Goal: Task Accomplishment & Management: Use online tool/utility

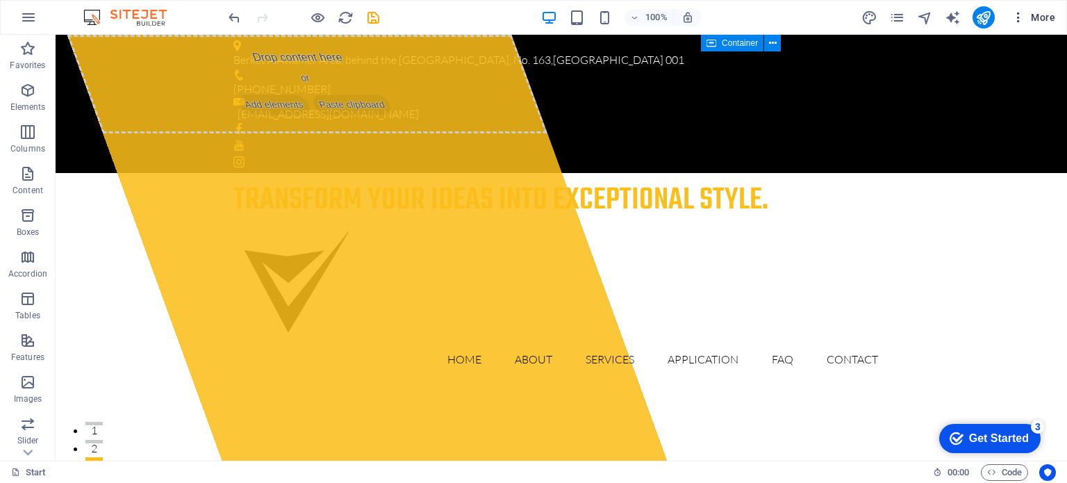
click at [1019, 17] on icon "button" at bounding box center [1018, 17] width 14 height 14
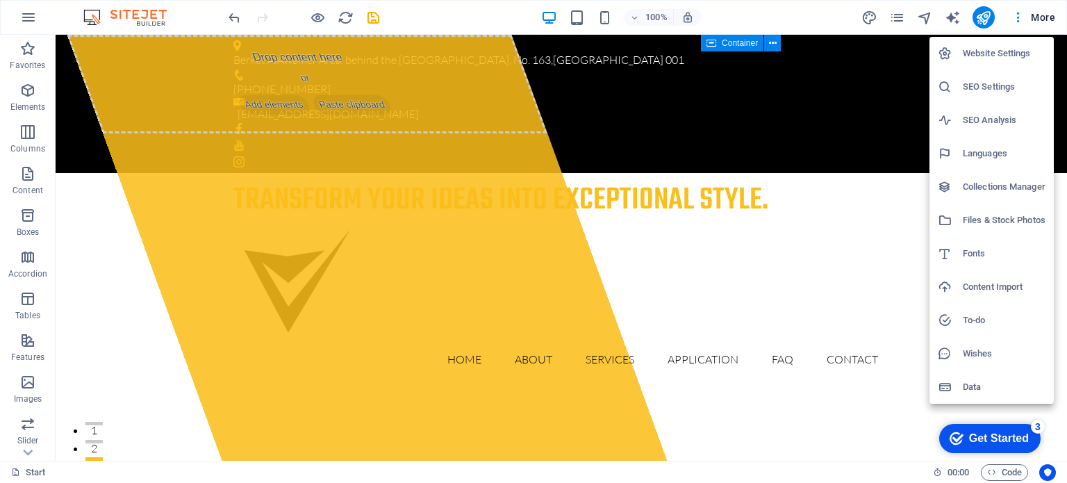
click at [971, 185] on h6 "Collections Manager" at bounding box center [1004, 186] width 83 height 17
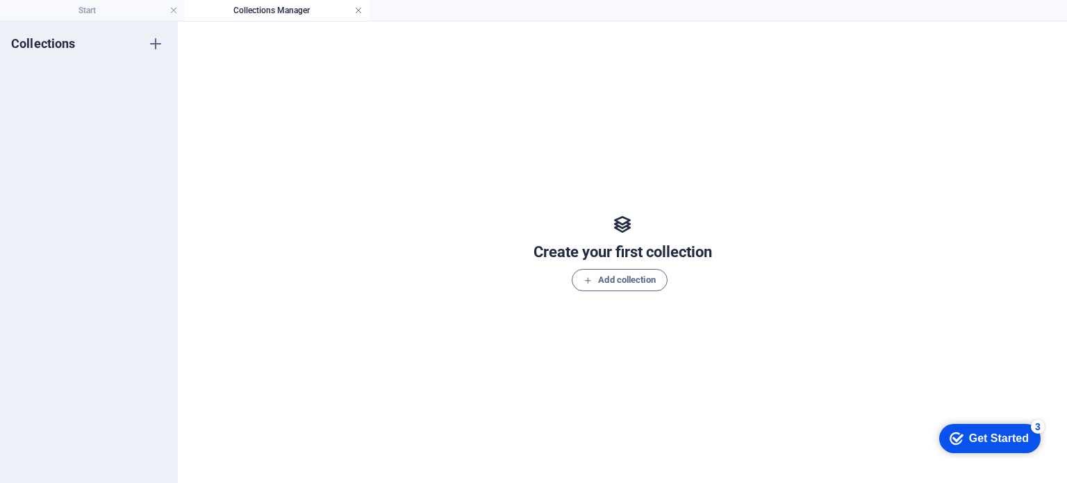
click at [360, 10] on link at bounding box center [358, 10] width 8 height 13
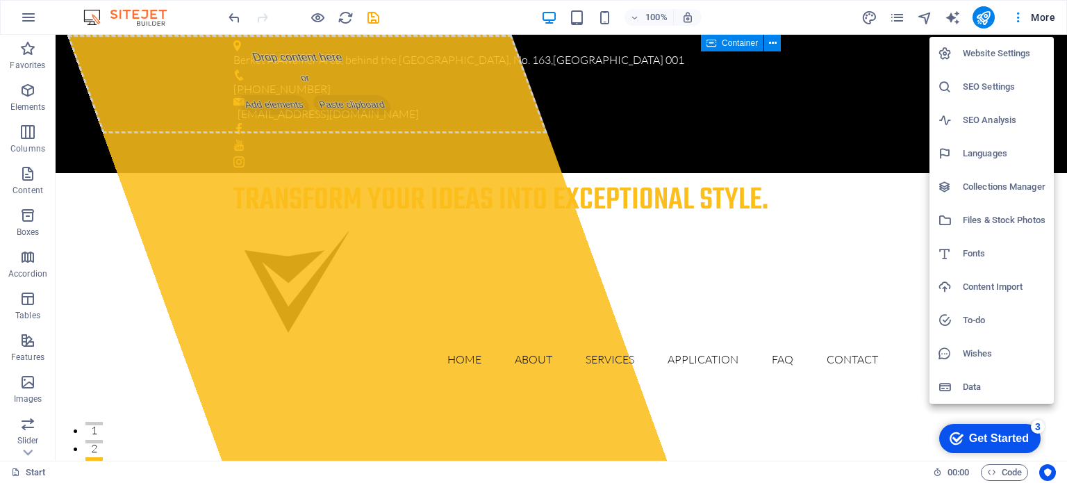
click at [969, 388] on h6 "Data" at bounding box center [1004, 386] width 83 height 17
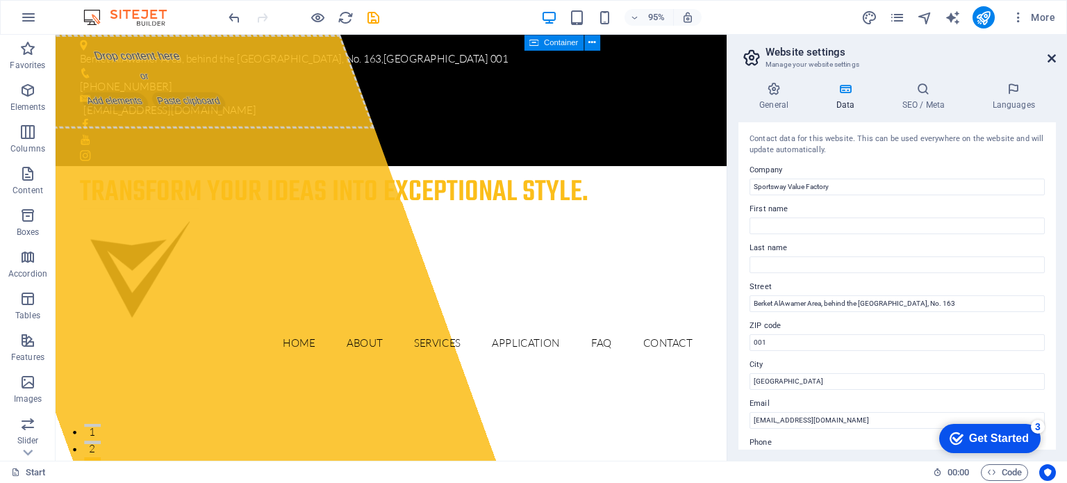
click at [1052, 54] on icon at bounding box center [1051, 58] width 8 height 11
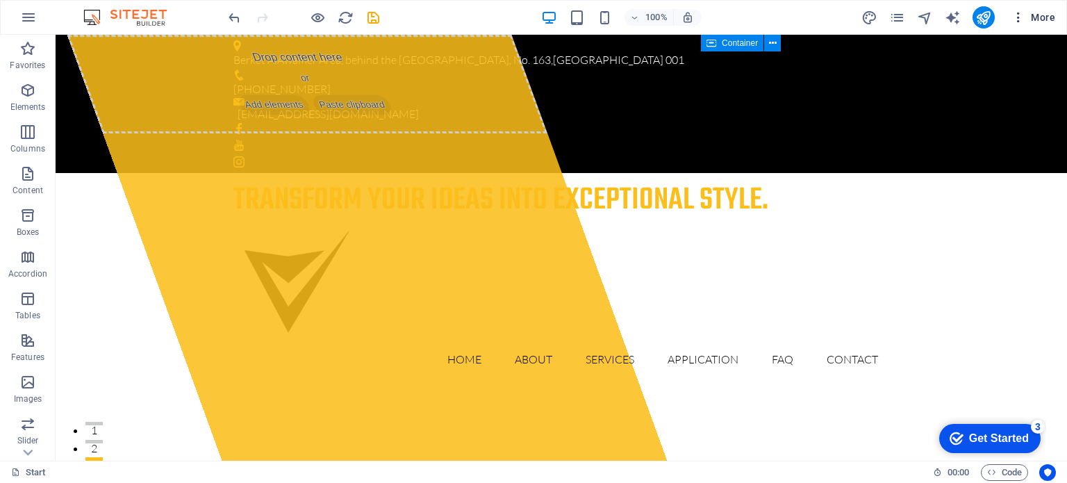
click at [1022, 23] on icon "button" at bounding box center [1018, 17] width 14 height 14
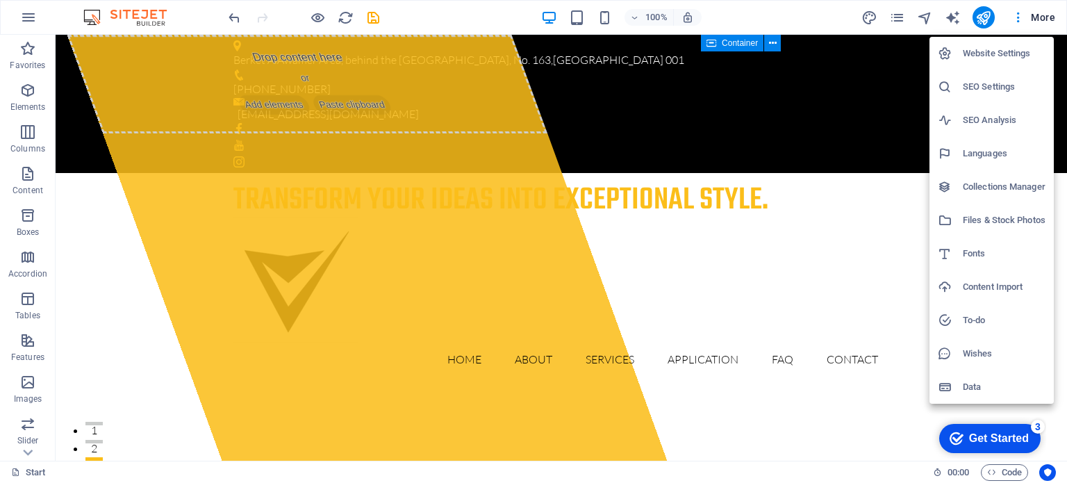
click at [923, 88] on div at bounding box center [533, 241] width 1067 height 483
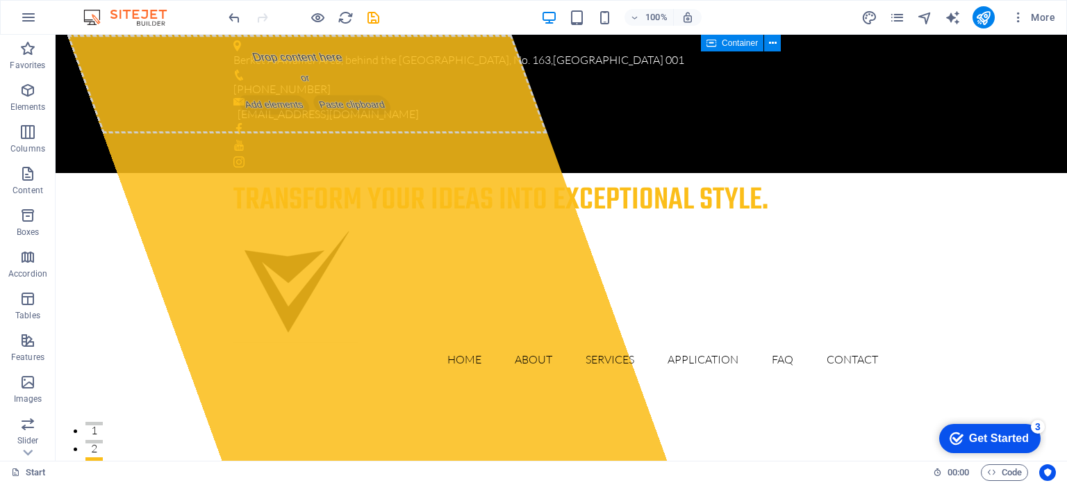
click at [983, 435] on div "Get Started" at bounding box center [999, 438] width 60 height 13
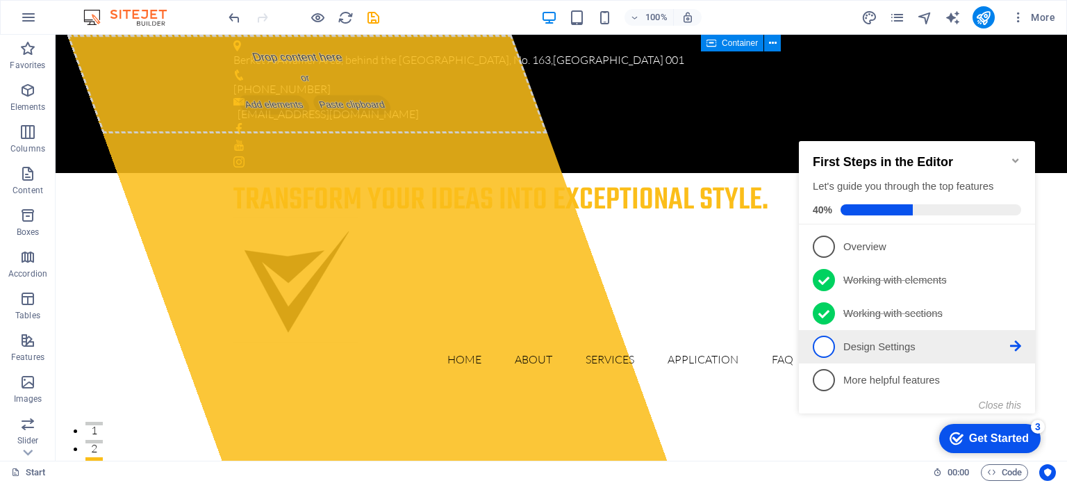
click at [824, 341] on span "4" at bounding box center [824, 346] width 22 height 22
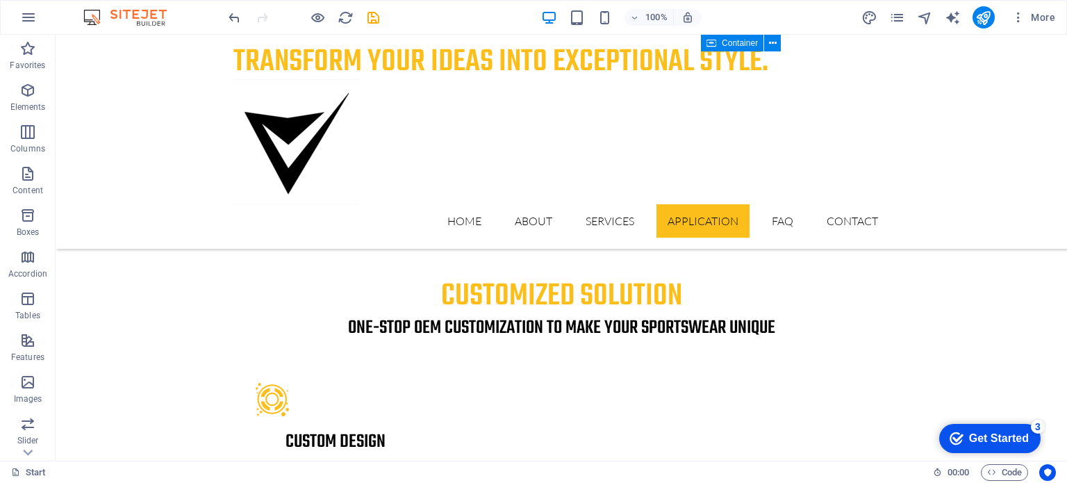
scroll to position [2460, 0]
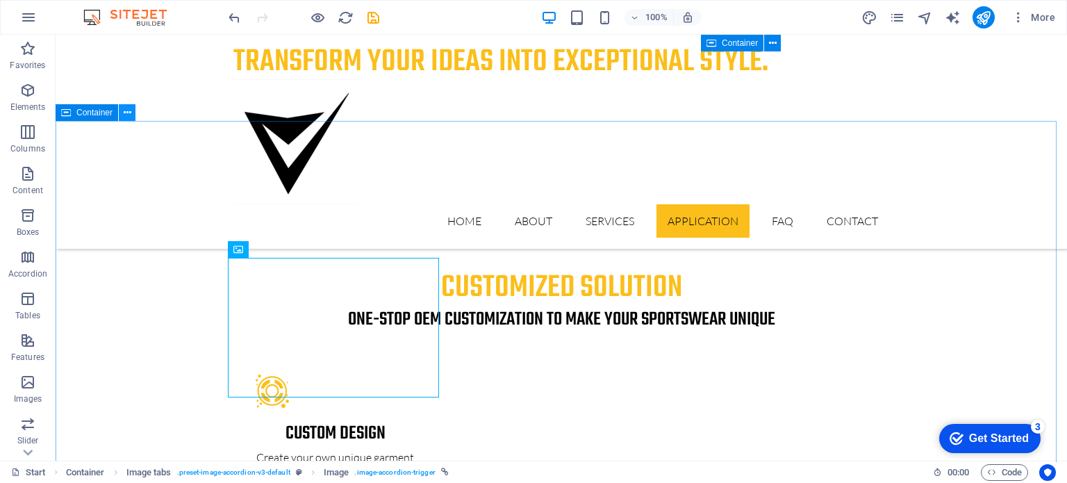
click at [126, 113] on icon at bounding box center [128, 113] width 8 height 15
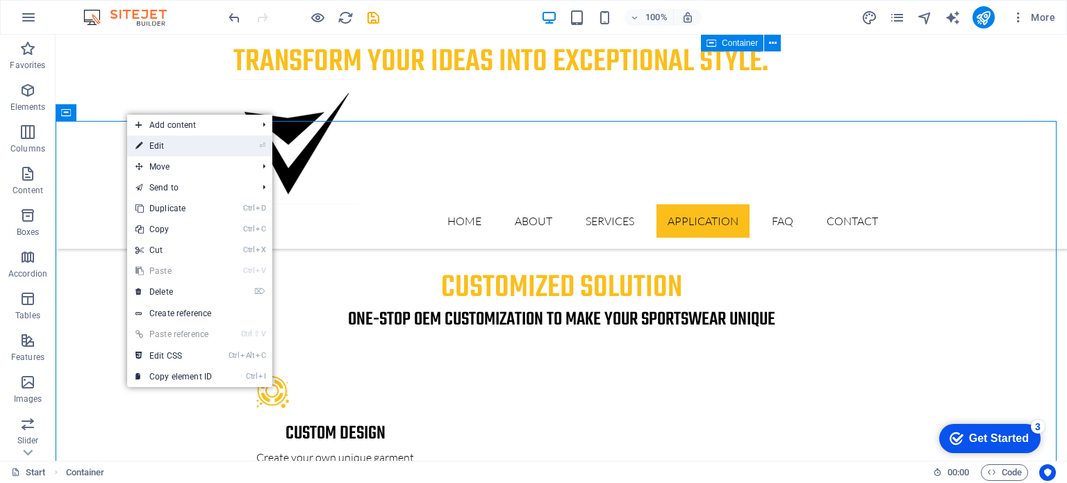
click at [161, 142] on link "⏎ Edit" at bounding box center [173, 145] width 93 height 21
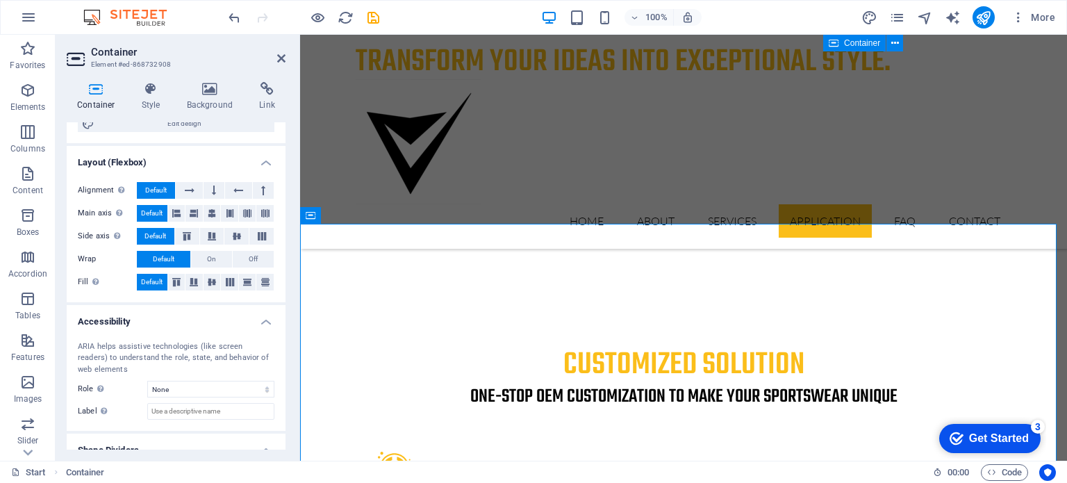
scroll to position [210, 0]
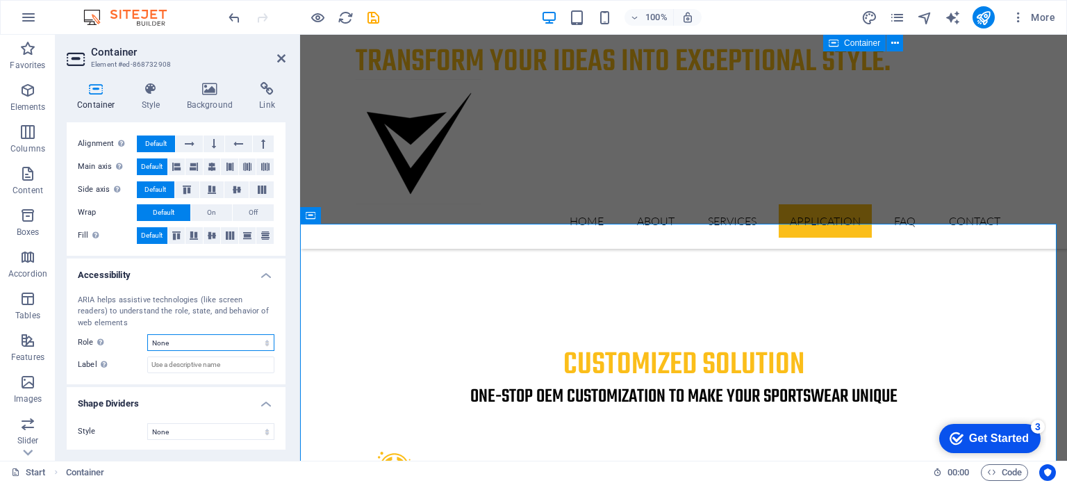
click at [186, 343] on select "None Alert Article Banner Comment Complementary Dialog Footer Header Marquee Pr…" at bounding box center [210, 342] width 127 height 17
click at [95, 286] on div "ARIA helps assistive technologies (like screen readers) to understand the role,…" at bounding box center [176, 333] width 219 height 101
click at [267, 427] on select "None Triangle Square Diagonal Polygon 1 Polygon 2 Zigzag Multiple Zigzags Waves…" at bounding box center [210, 431] width 127 height 17
drag, startPoint x: 281, startPoint y: 402, endPoint x: 278, endPoint y: 292, distance: 110.5
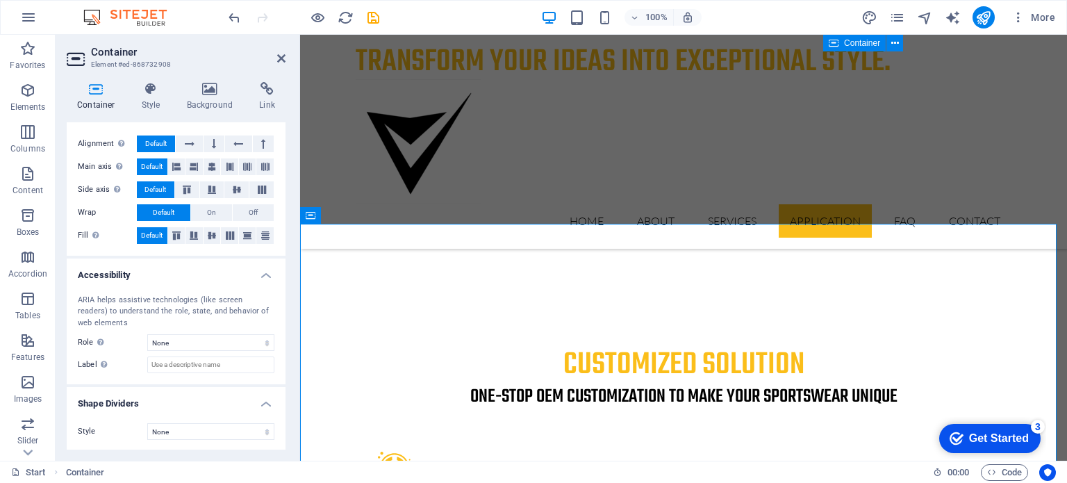
click at [278, 292] on ul "Size Height Default px rem % vh vw Min. height None px rem % vh vw Width Defaul…" at bounding box center [176, 181] width 219 height 539
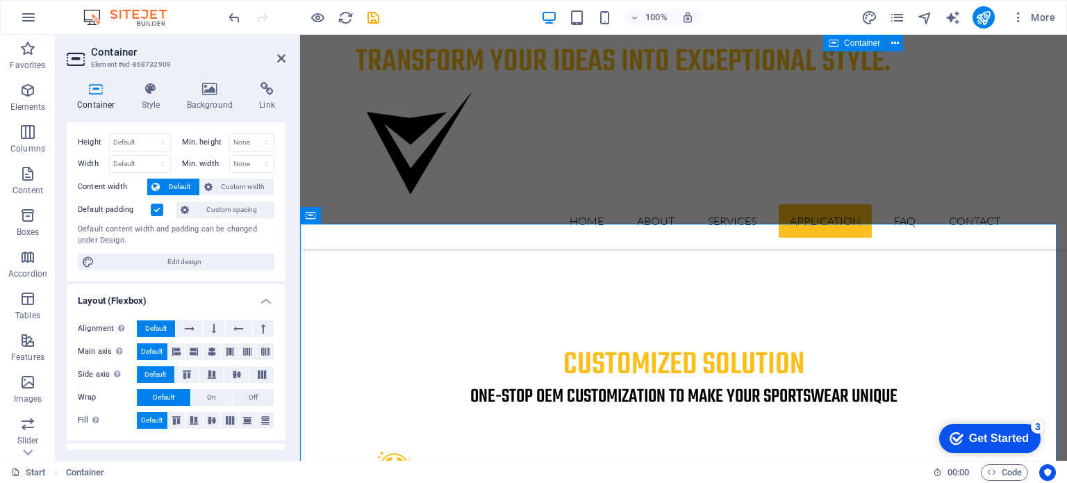
scroll to position [0, 0]
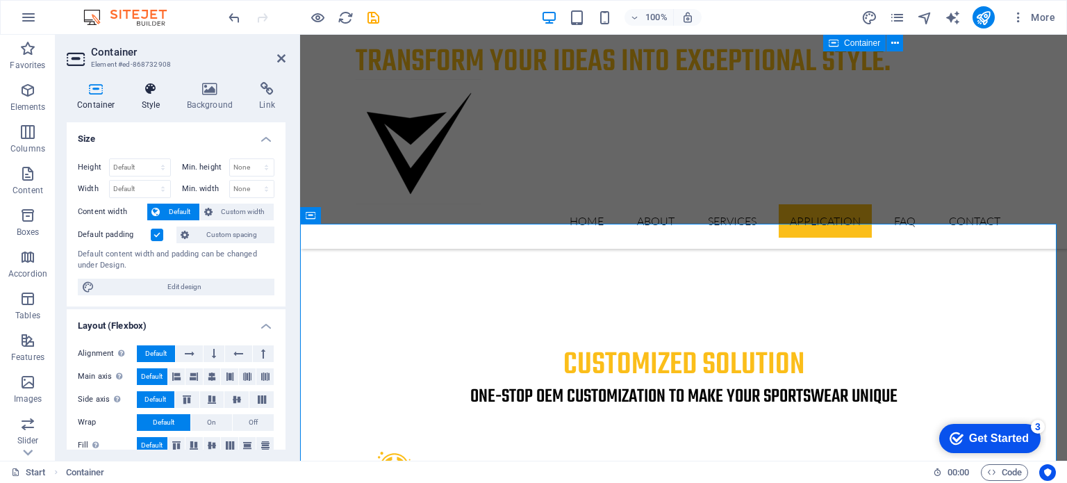
click at [147, 88] on icon at bounding box center [151, 89] width 40 height 14
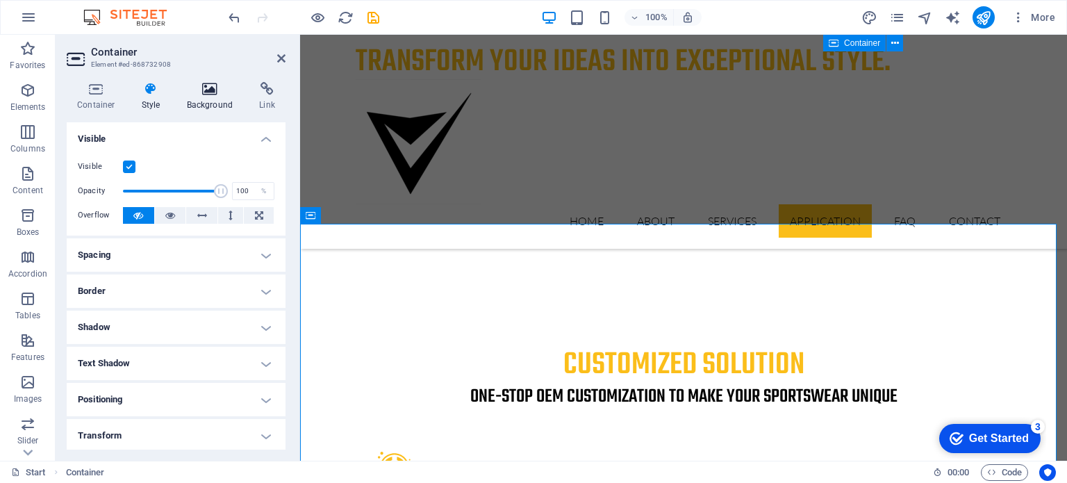
click at [217, 94] on icon at bounding box center [209, 89] width 67 height 14
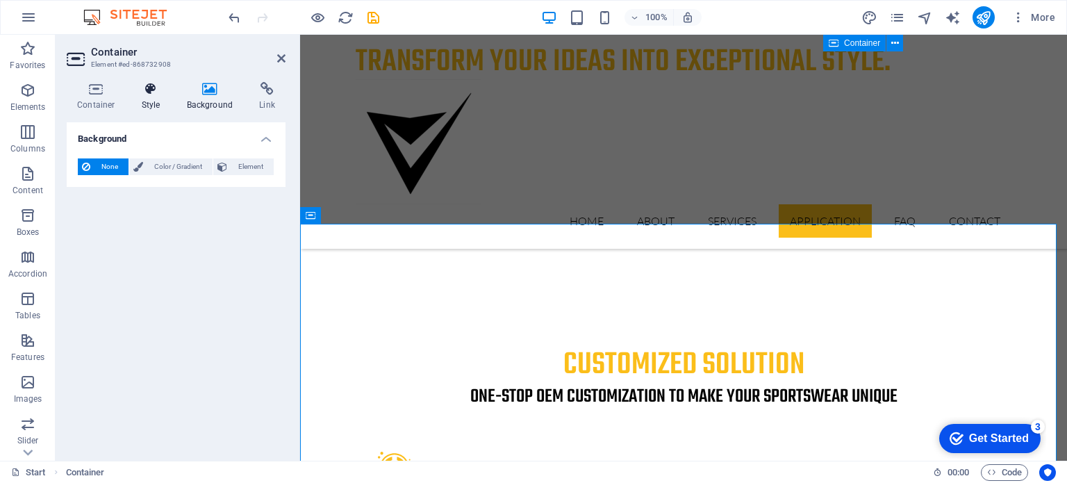
click at [147, 90] on icon at bounding box center [151, 89] width 40 height 14
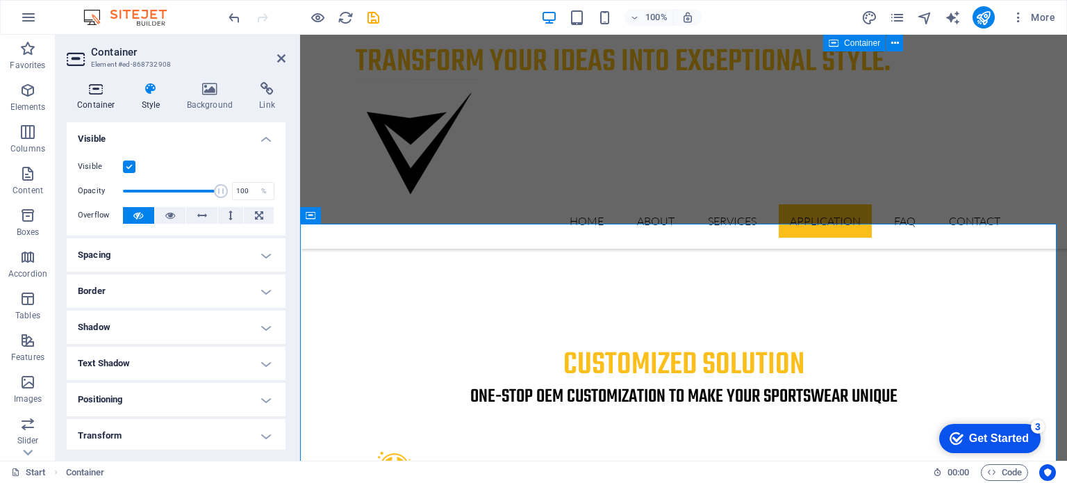
click at [89, 92] on icon at bounding box center [96, 89] width 59 height 14
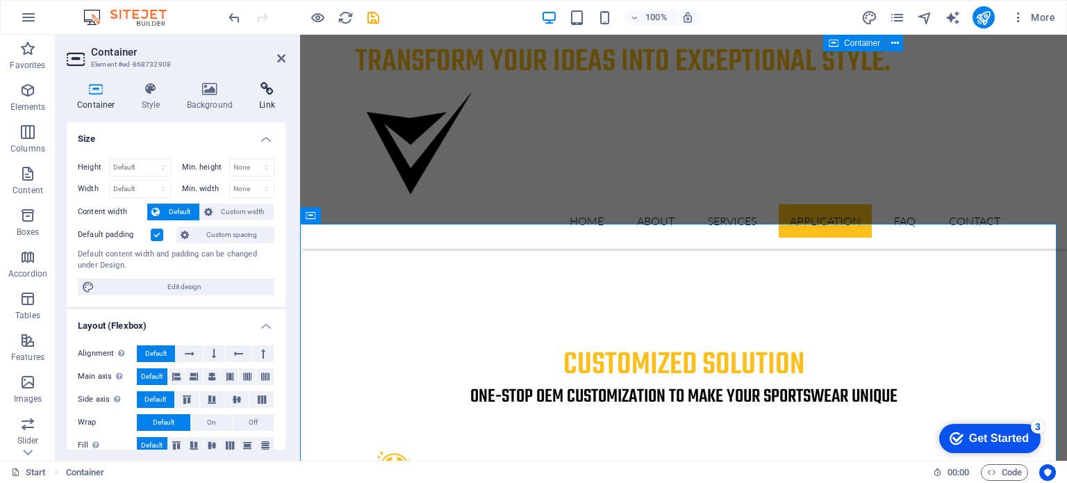
click at [274, 87] on icon at bounding box center [267, 89] width 37 height 14
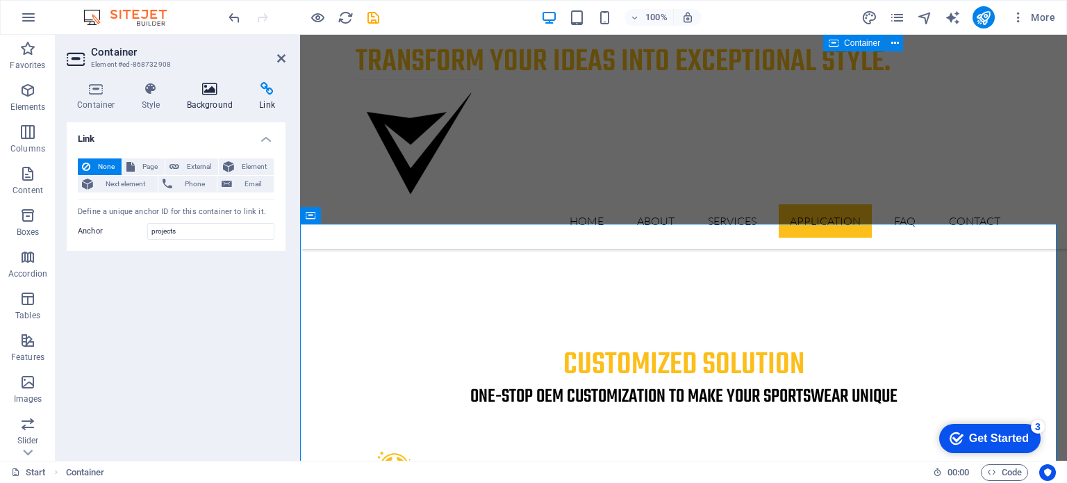
click at [222, 91] on icon at bounding box center [209, 89] width 67 height 14
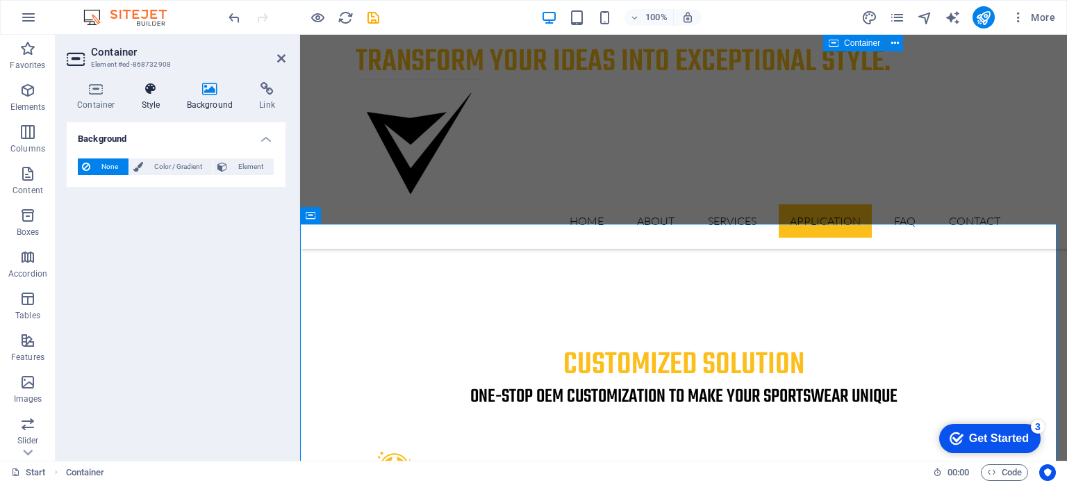
click at [150, 89] on icon at bounding box center [151, 89] width 40 height 14
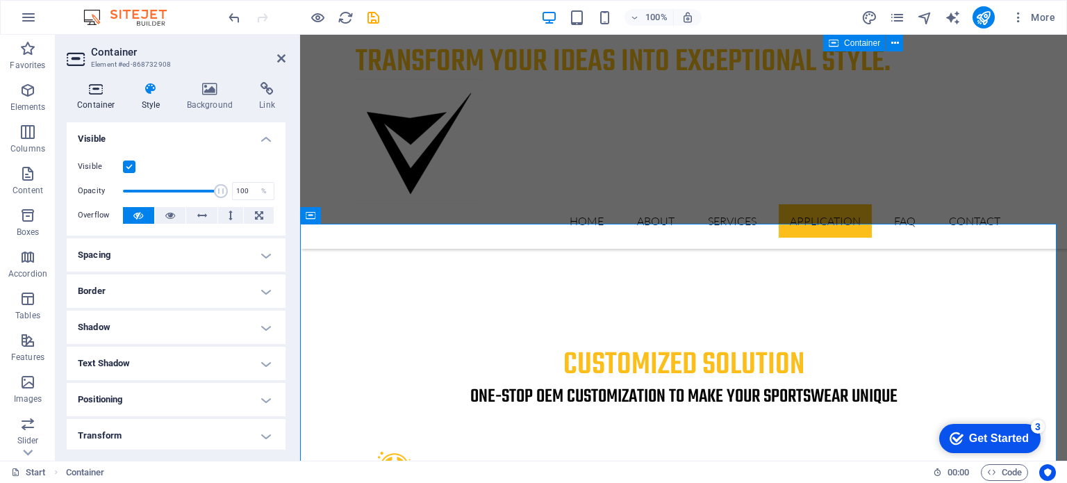
click at [95, 92] on icon at bounding box center [96, 89] width 59 height 14
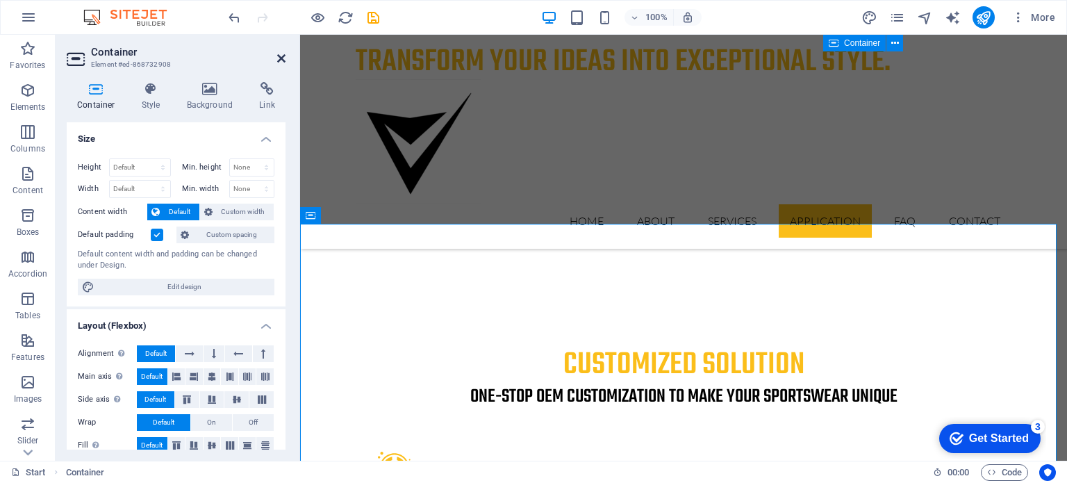
click at [283, 57] on icon at bounding box center [281, 58] width 8 height 11
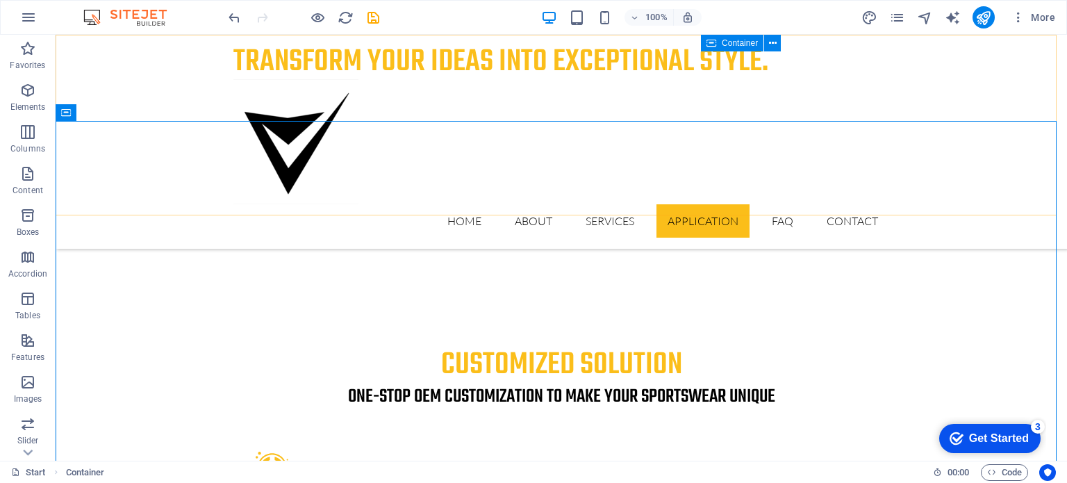
click at [1042, 68] on div "transform your ideas into exceptional style. Home About Services Application FA…" at bounding box center [561, 142] width 1011 height 214
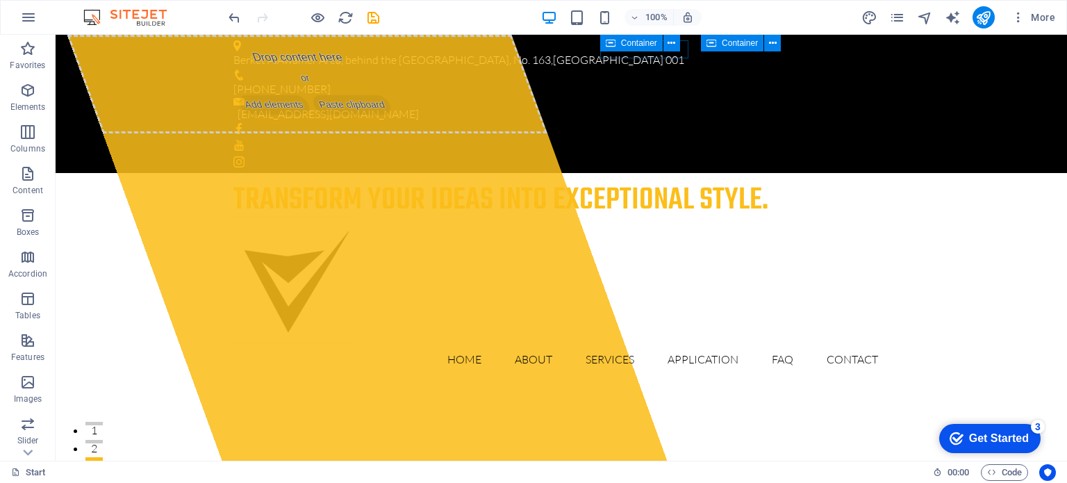
drag, startPoint x: 1066, startPoint y: 65, endPoint x: 1122, endPoint y: 45, distance: 59.1
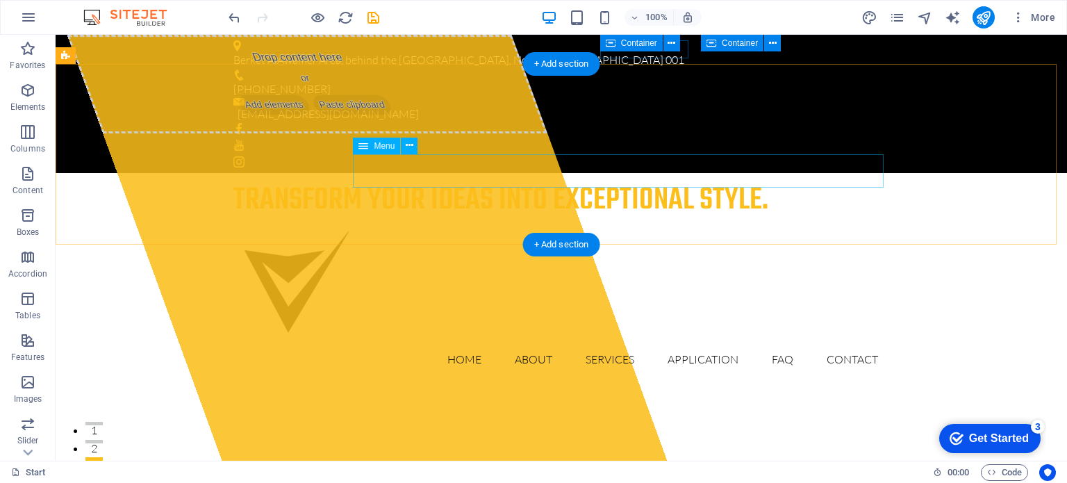
click at [713, 342] on nav "Home About Services Application FAQ Contact" at bounding box center [561, 358] width 656 height 33
click at [697, 342] on nav "Home About Services Application FAQ Contact" at bounding box center [561, 358] width 656 height 33
select select
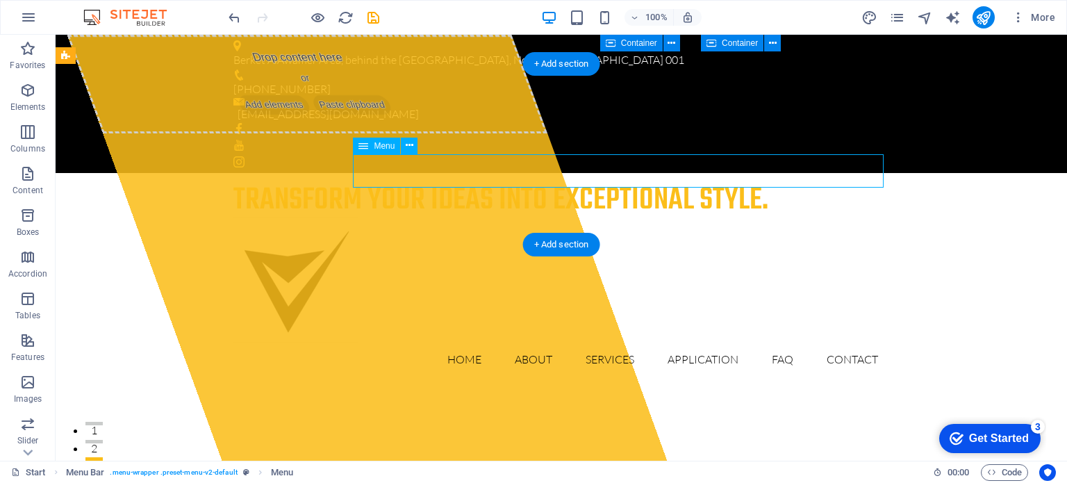
select select
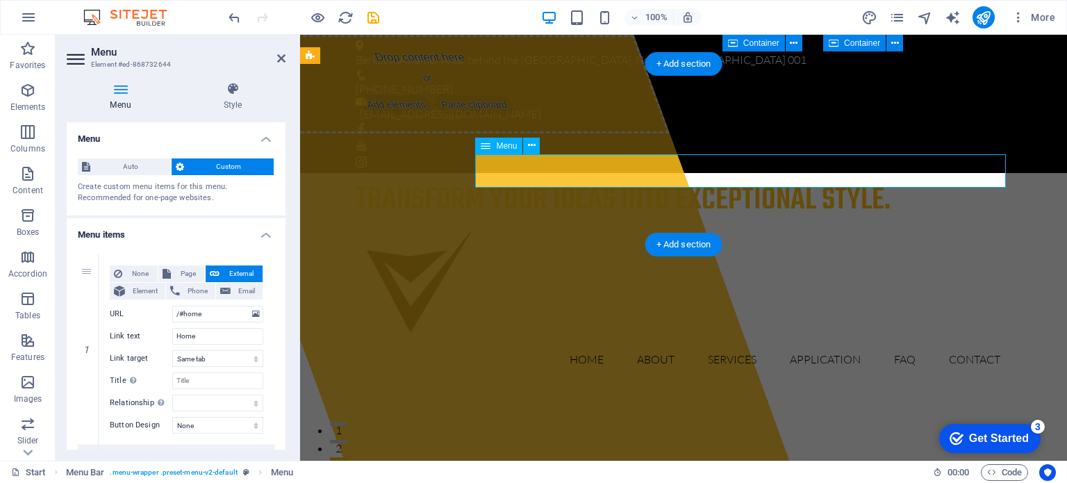
click at [831, 342] on nav "Home About Services Application FAQ Contact" at bounding box center [684, 358] width 656 height 33
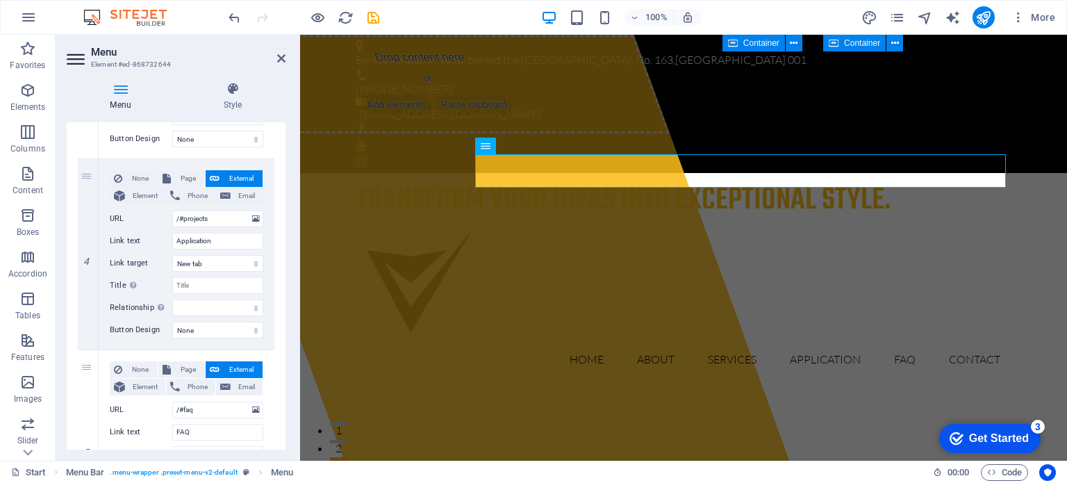
scroll to position [670, 0]
click at [253, 260] on select "New tab Same tab Overlay" at bounding box center [217, 261] width 91 height 17
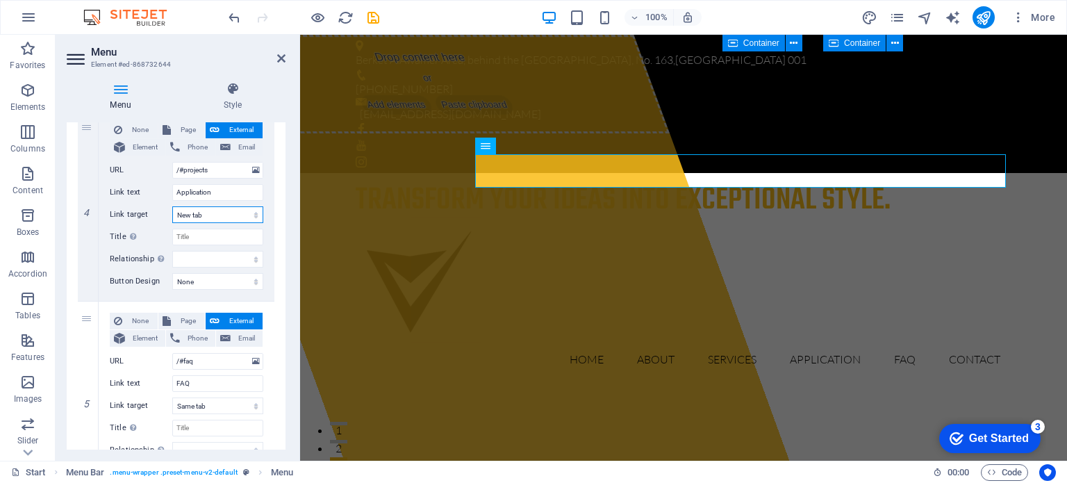
scroll to position [710, 0]
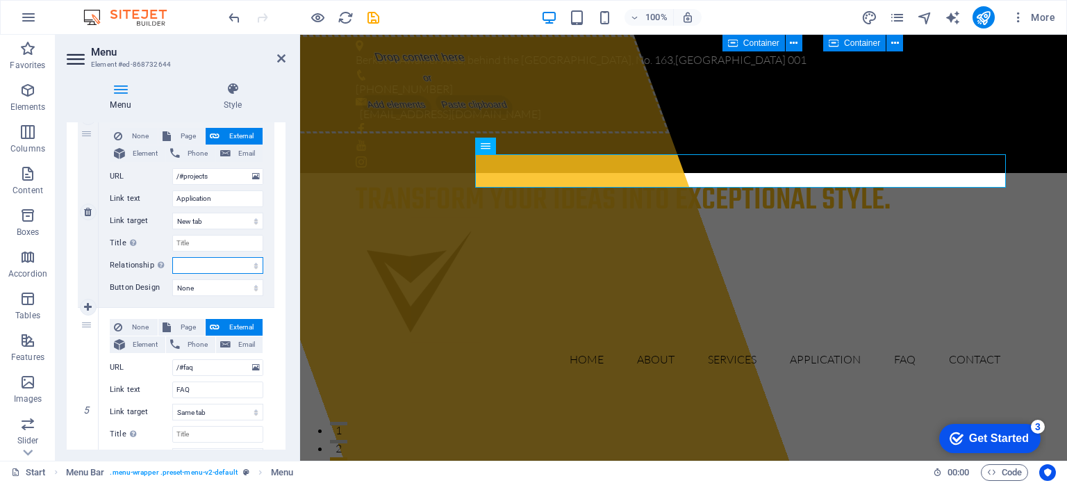
click at [251, 262] on select "alternate author bookmark external help license next nofollow noreferrer noopen…" at bounding box center [217, 265] width 91 height 17
click at [253, 285] on select "None Default Primary Secondary" at bounding box center [217, 287] width 91 height 17
click at [283, 310] on div "Menu Auto Custom Create custom menu items for this menu. Recommended for one-pa…" at bounding box center [176, 285] width 219 height 327
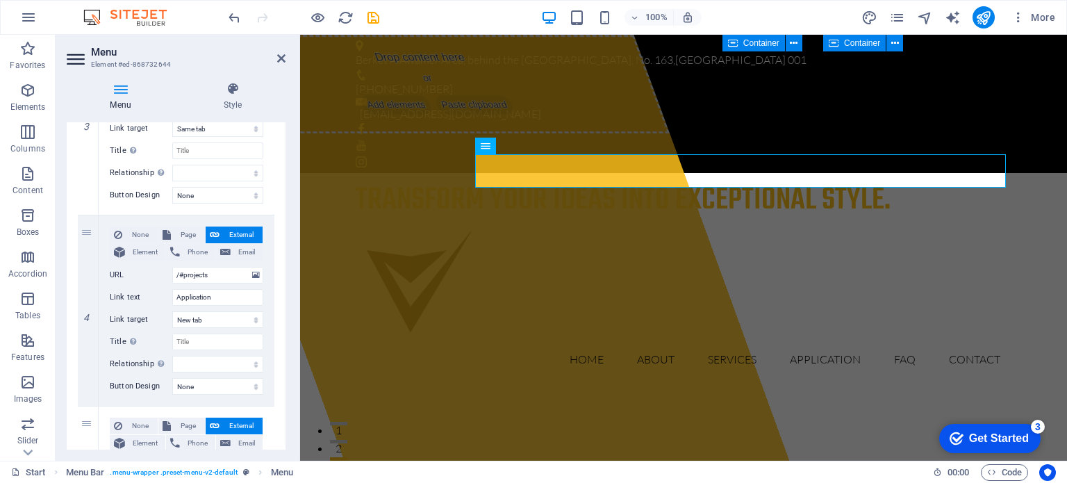
scroll to position [590, 0]
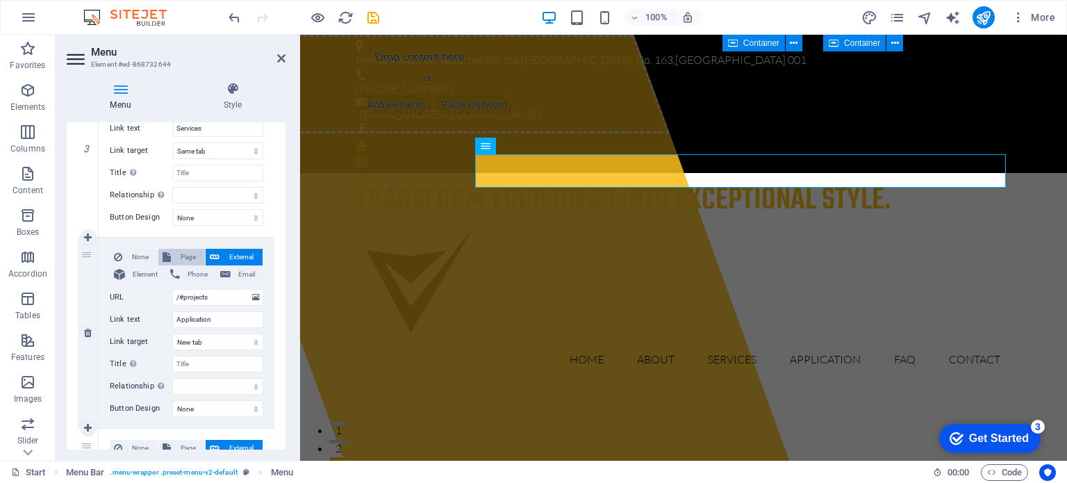
click at [181, 253] on span "Page" at bounding box center [188, 257] width 26 height 17
select select
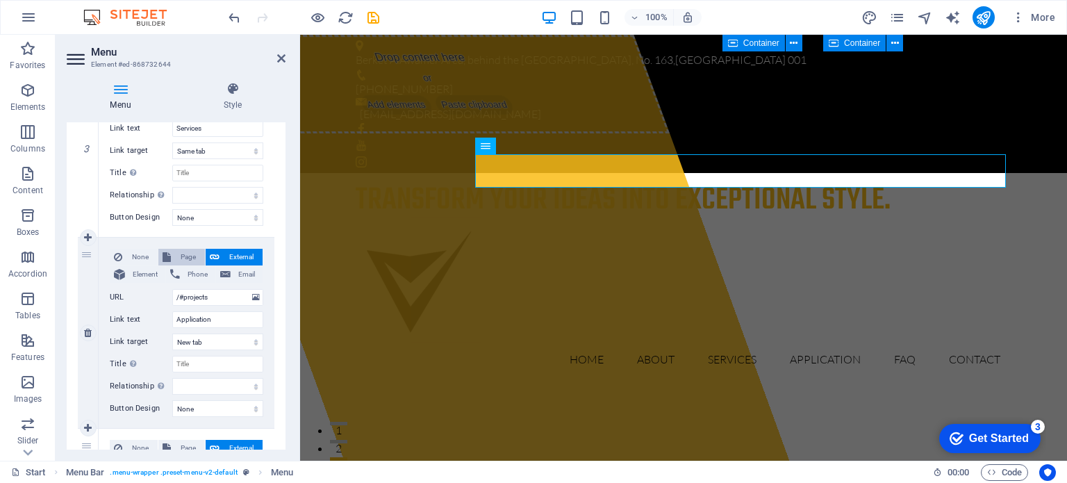
select select
click at [234, 259] on span "External" at bounding box center [241, 257] width 35 height 17
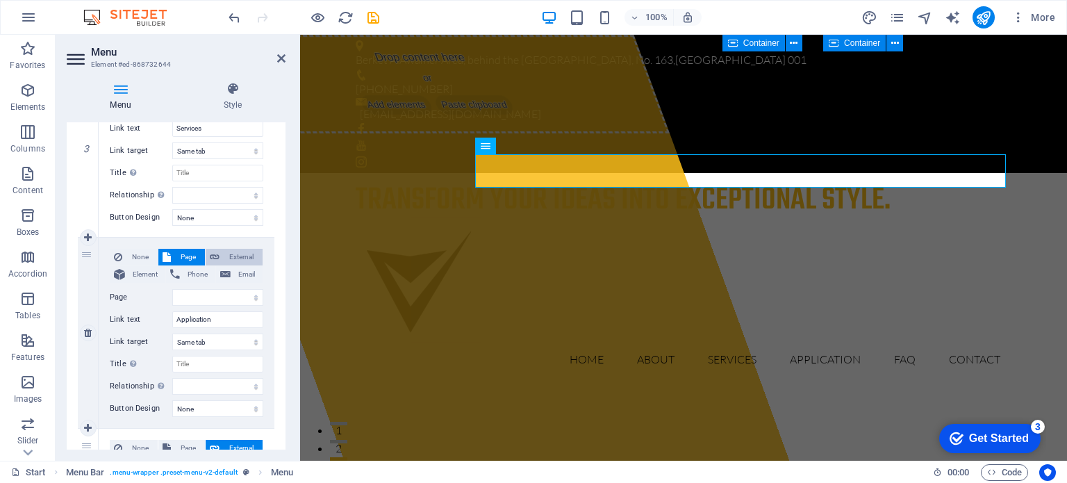
select select
select select "blank"
select select
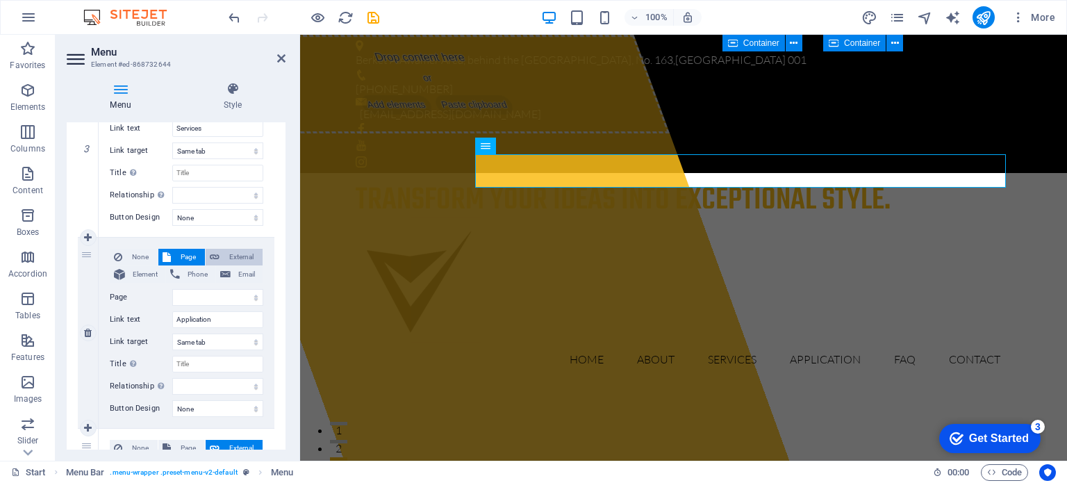
select select
click at [144, 278] on span "Element" at bounding box center [145, 274] width 32 height 17
select select
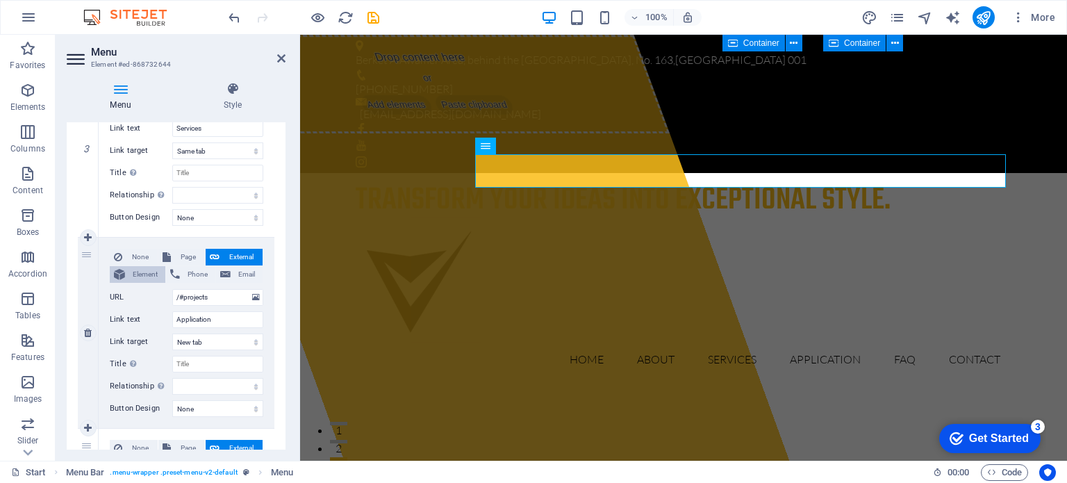
select select
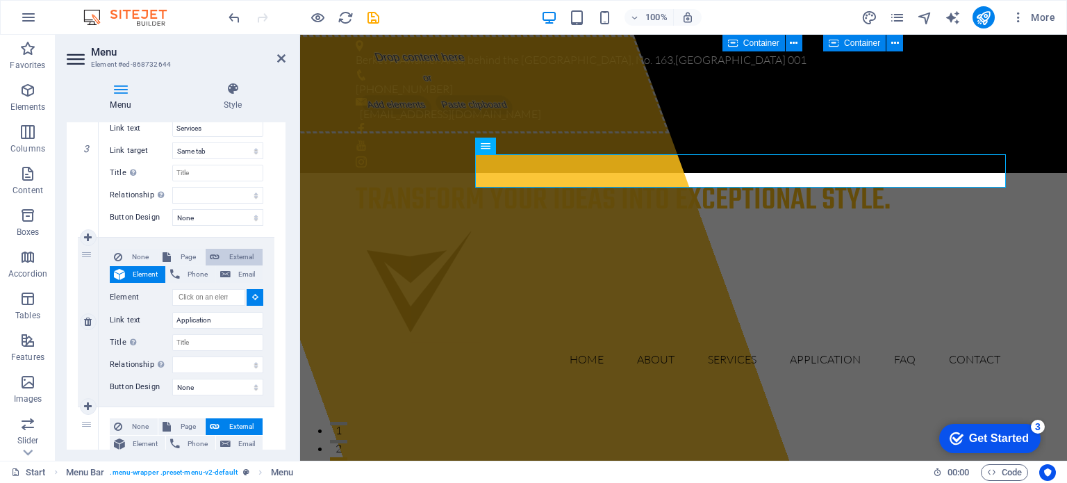
click at [229, 256] on span "External" at bounding box center [241, 257] width 35 height 17
select select
select select "blank"
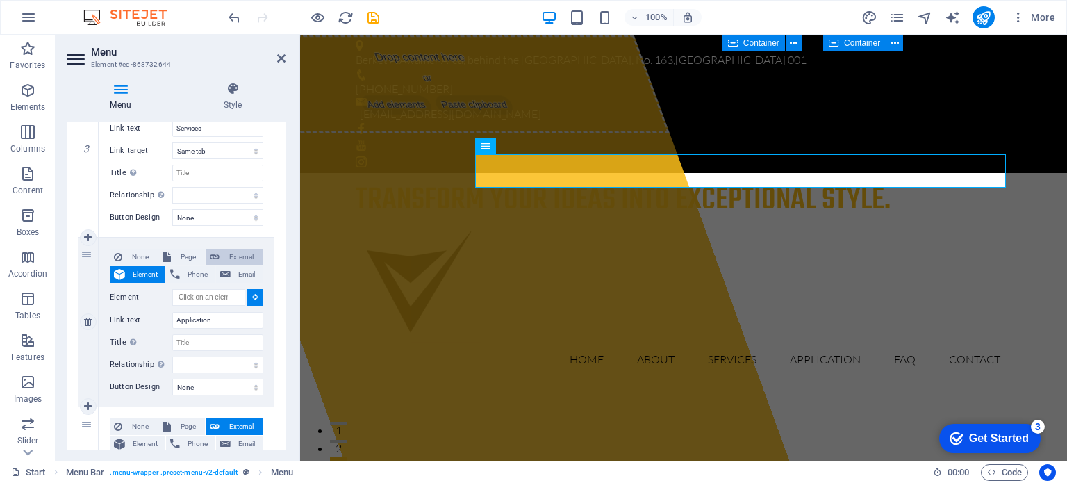
select select
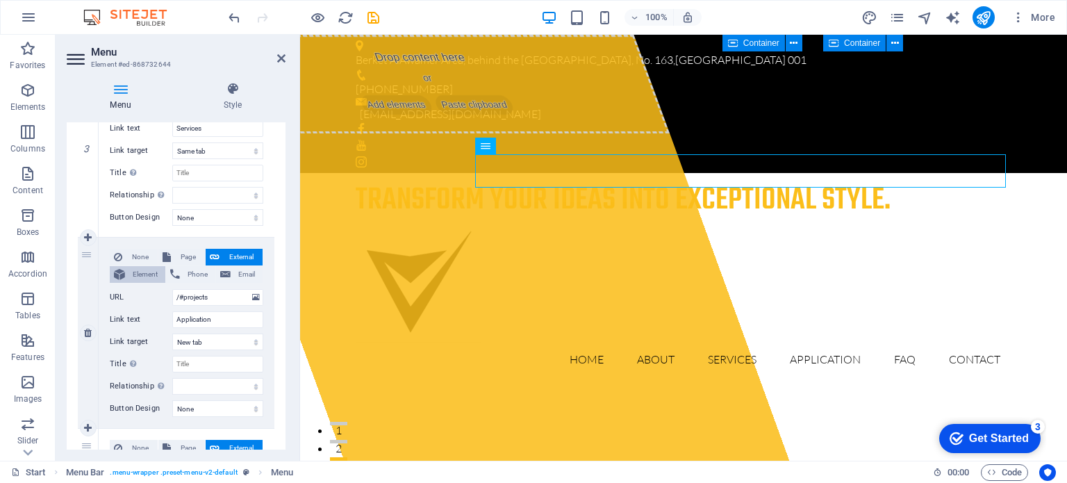
click at [138, 269] on span "Element" at bounding box center [145, 274] width 32 height 17
select select
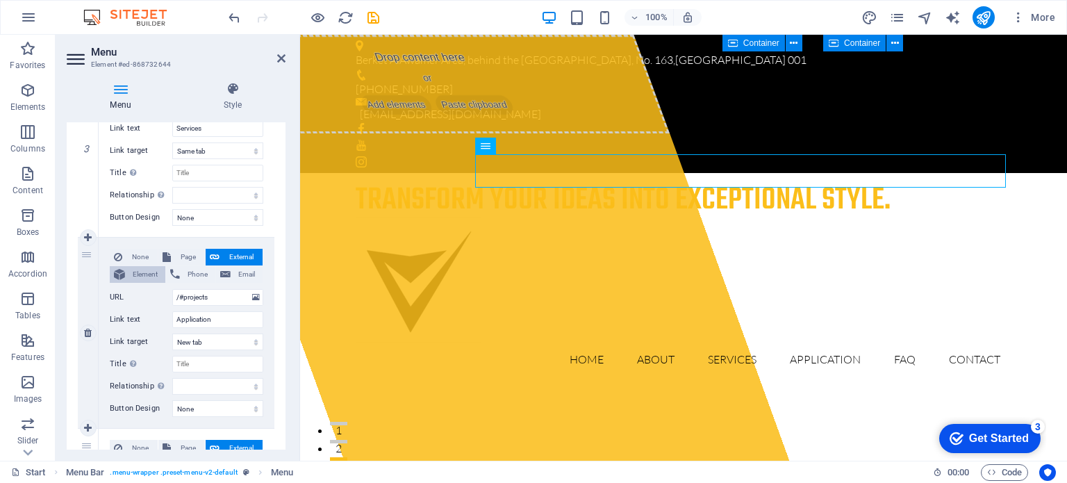
select select
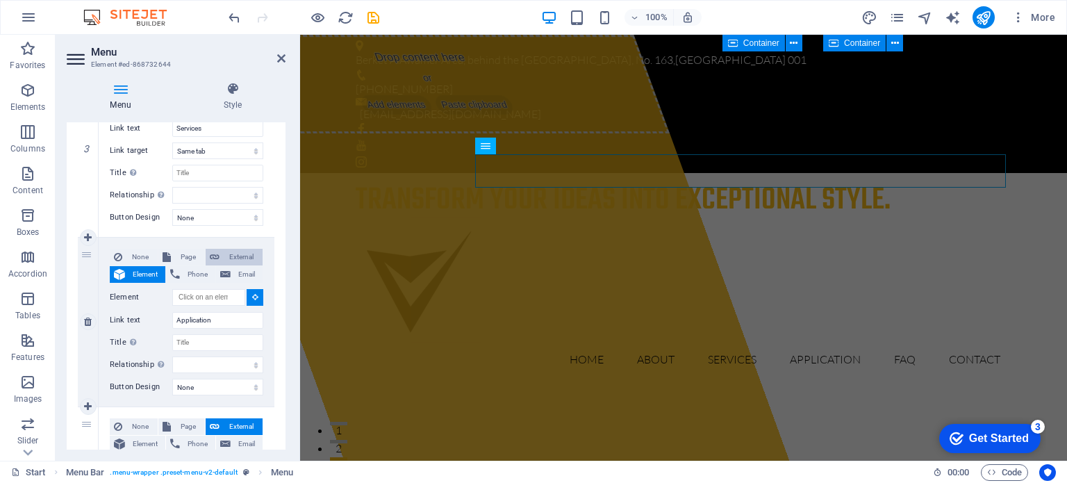
click at [238, 255] on span "External" at bounding box center [241, 257] width 35 height 17
select select
select select "blank"
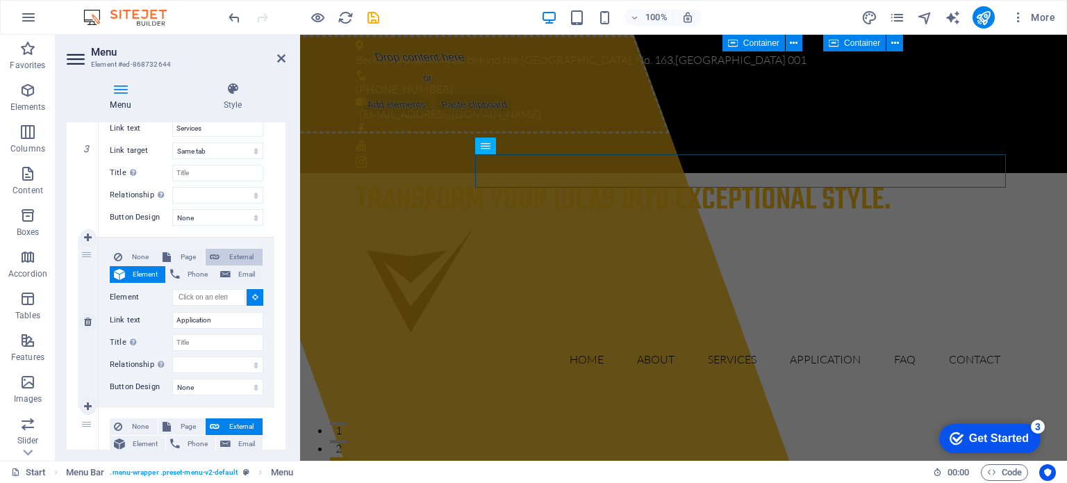
select select
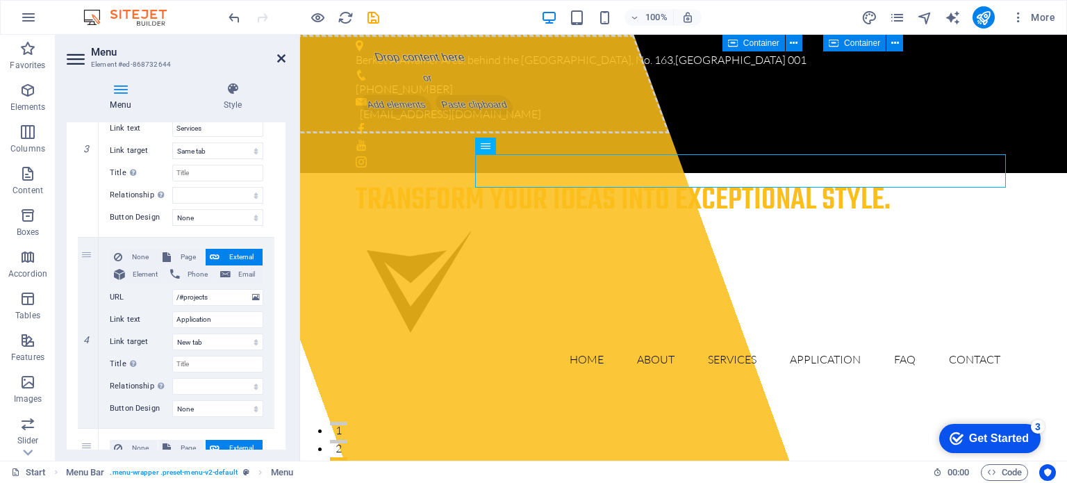
click at [280, 58] on icon at bounding box center [281, 58] width 8 height 11
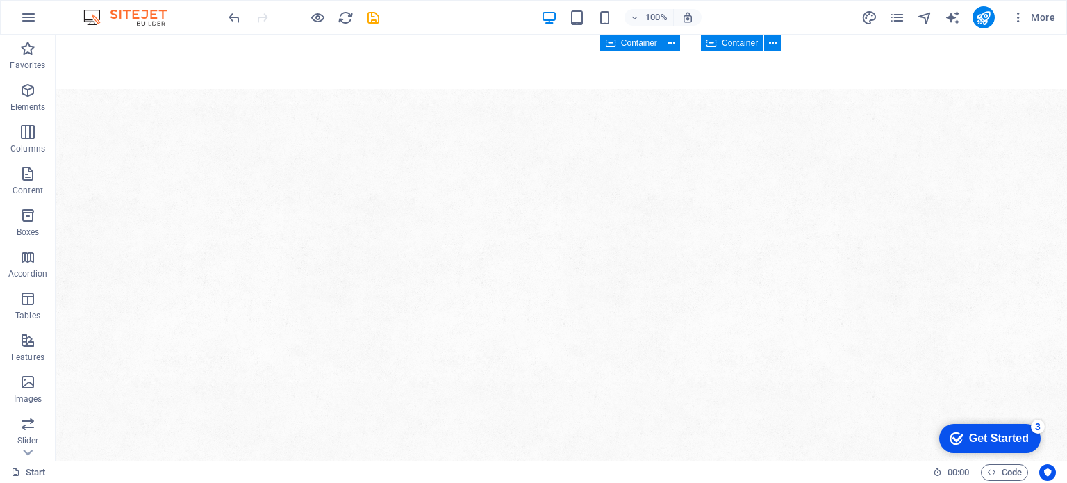
scroll to position [0, 0]
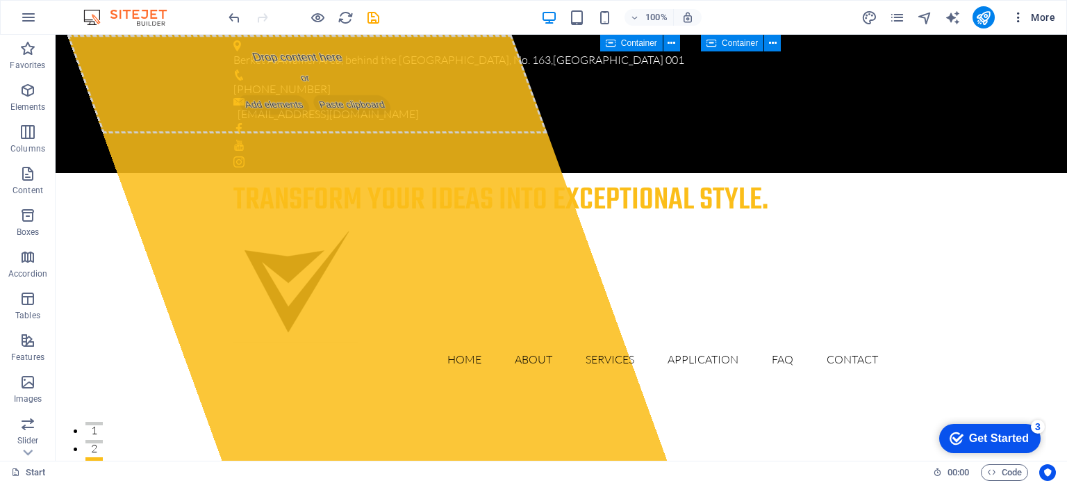
click at [1017, 16] on icon "button" at bounding box center [1018, 17] width 14 height 14
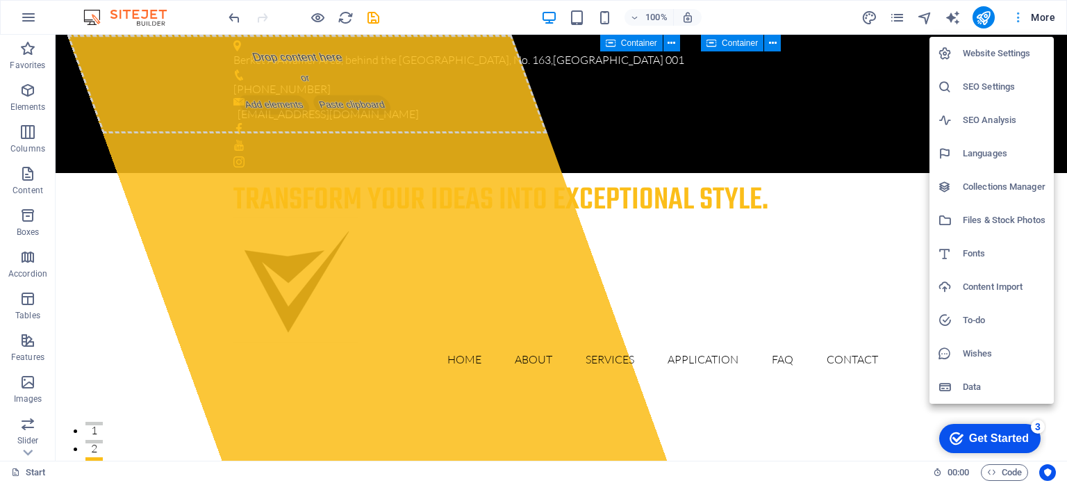
click at [1017, 16] on div at bounding box center [533, 241] width 1067 height 483
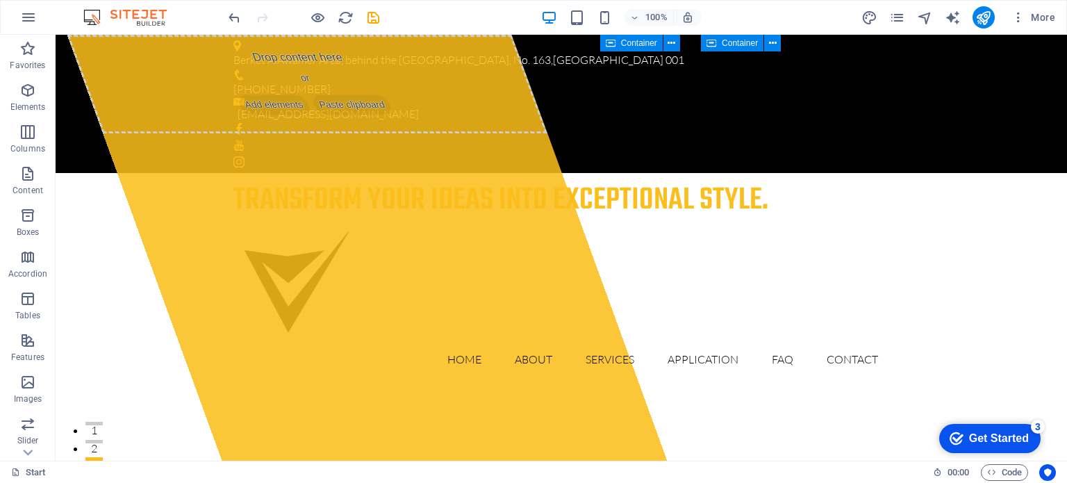
click at [972, 433] on div "Get Started" at bounding box center [999, 438] width 60 height 13
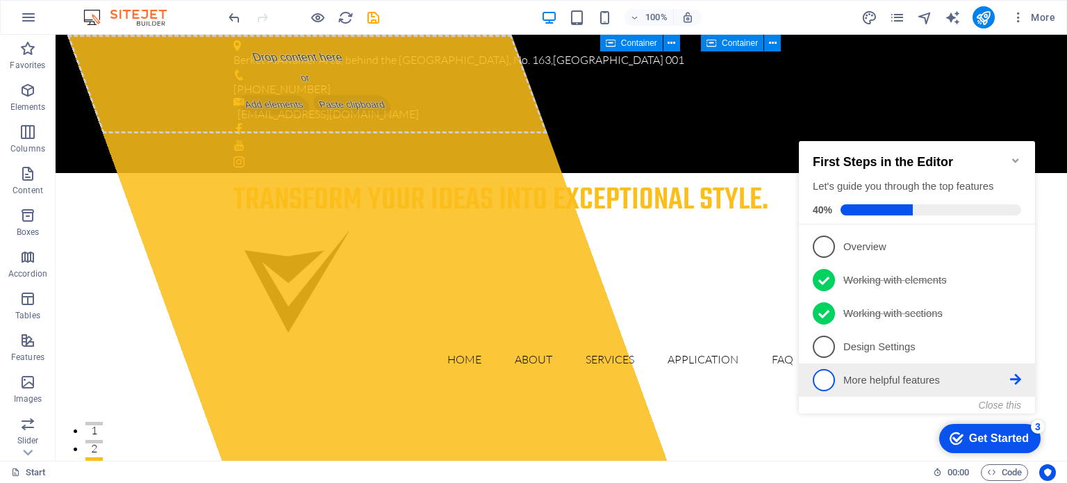
click at [822, 379] on span "5" at bounding box center [824, 380] width 22 height 22
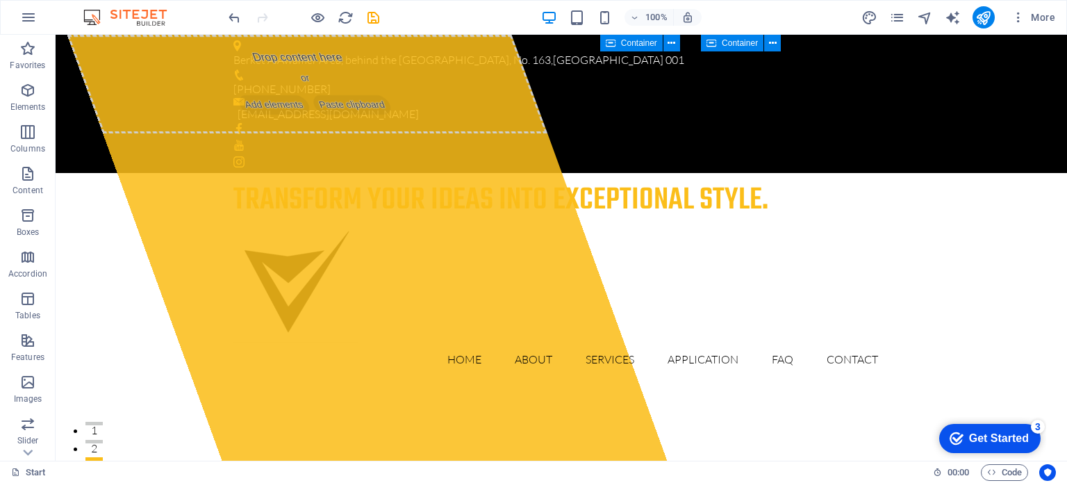
click at [983, 433] on div "Get Started" at bounding box center [999, 438] width 60 height 13
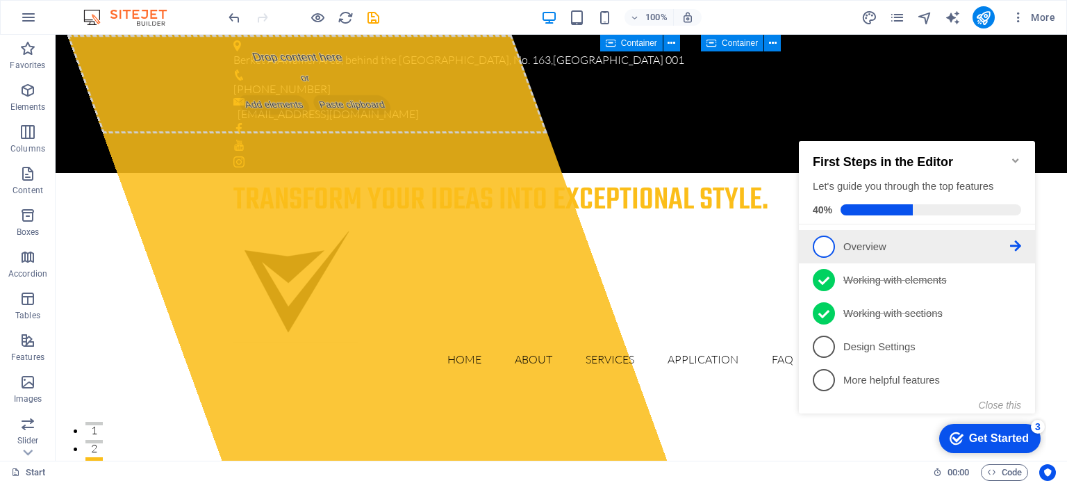
click at [814, 236] on link "1 Overview - incomplete" at bounding box center [917, 246] width 208 height 22
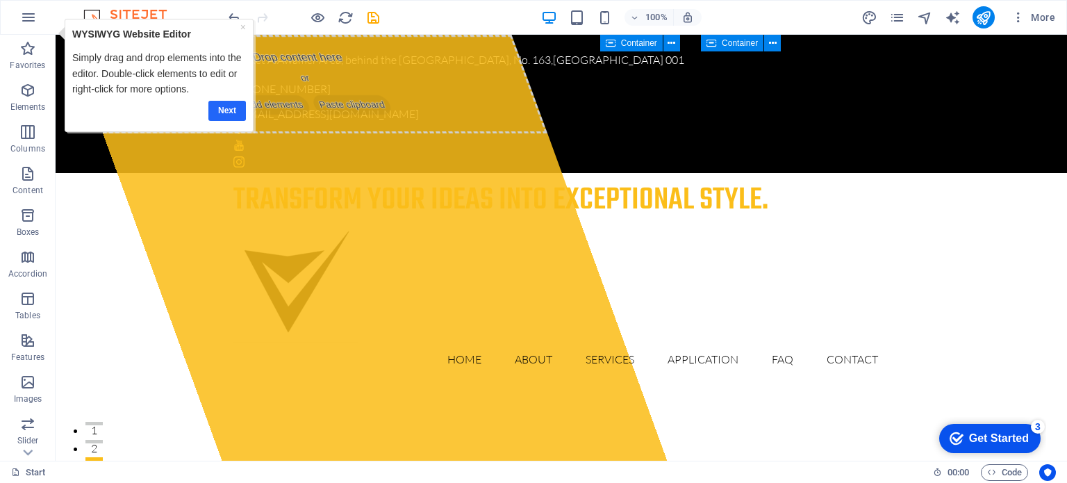
click at [228, 100] on link "Next" at bounding box center [227, 110] width 38 height 20
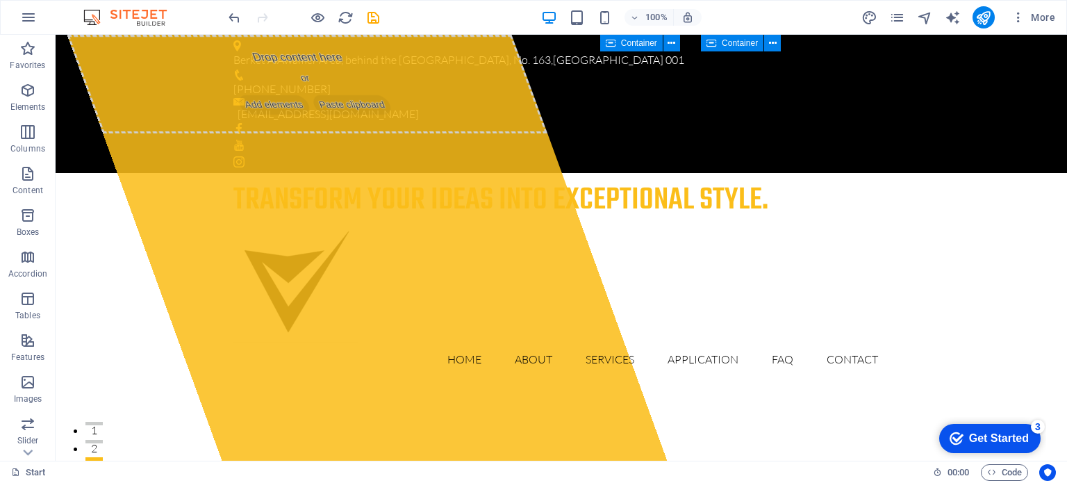
click at [984, 428] on div "checkmark Get Started 3" at bounding box center [989, 438] width 101 height 29
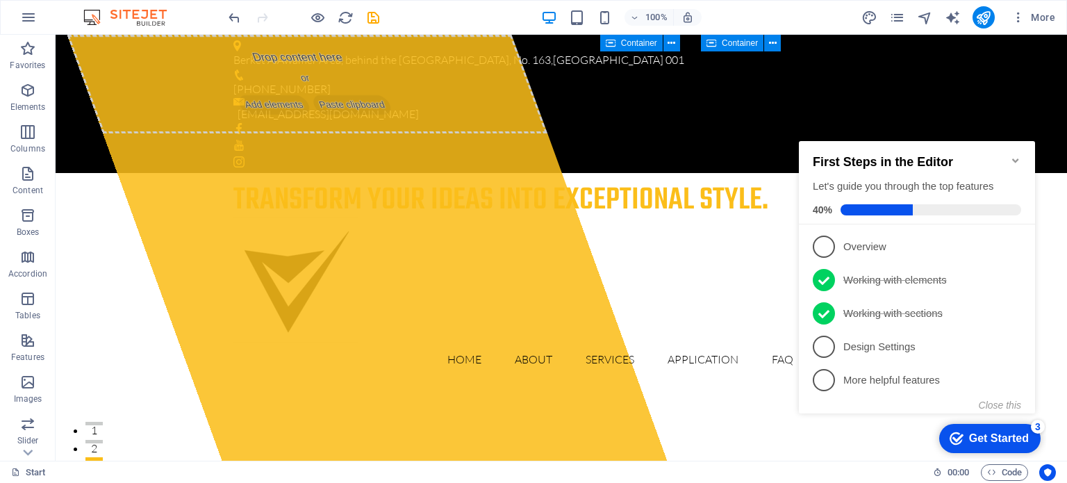
click at [984, 428] on div "checkmark Get Started 3" at bounding box center [989, 438] width 101 height 29
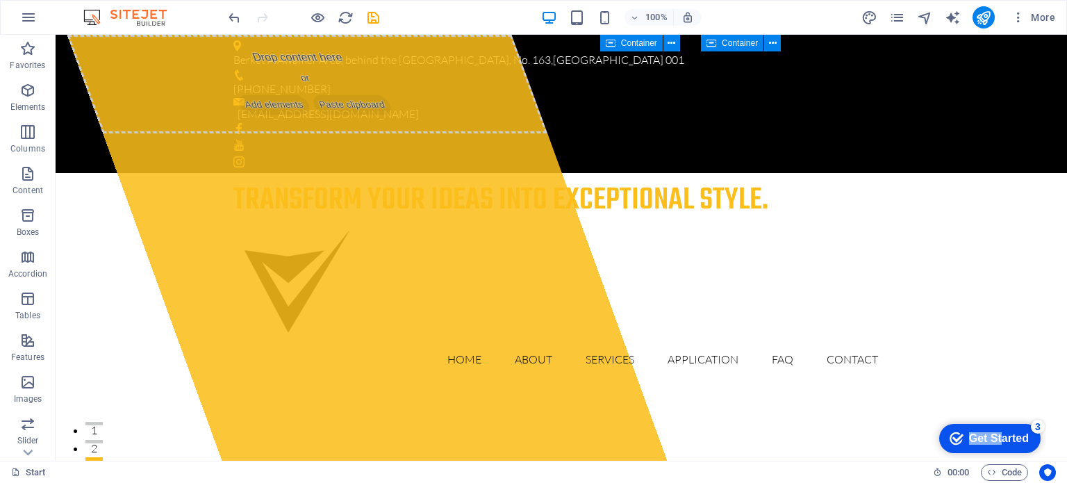
drag, startPoint x: 1000, startPoint y: 435, endPoint x: 1876, endPoint y: 725, distance: 922.3
click at [1003, 417] on html "checkmark Get Started 3 First Steps in the Editor Let's guide you through the t…" at bounding box center [987, 438] width 118 height 42
